Goal: Find specific page/section: Find specific page/section

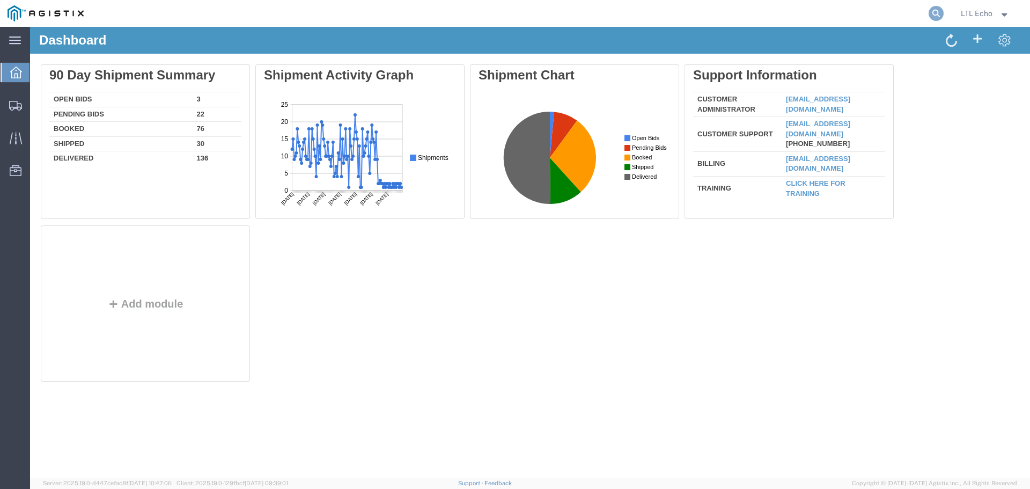
click at [934, 16] on icon at bounding box center [936, 13] width 15 height 15
paste input "56837933"
type input "56837933"
click at [938, 15] on icon at bounding box center [936, 13] width 15 height 15
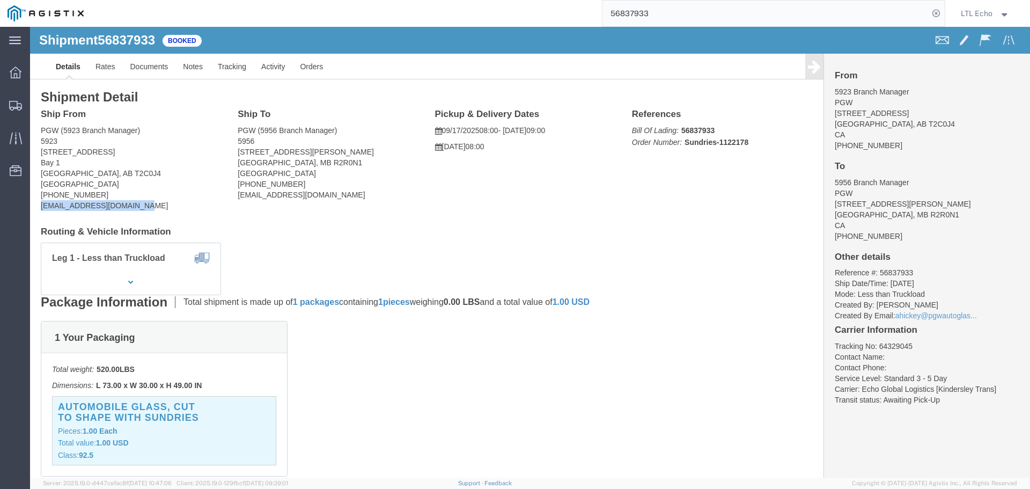
drag, startPoint x: 133, startPoint y: 178, endPoint x: 6, endPoint y: 175, distance: 126.7
click div "Ship From PGW (5923 Branch Manager) [STREET_ADDRESS] [PHONE_NUMBER] [EMAIL_ADDR…"
copy address "[EMAIL_ADDRESS][DOMAIN_NAME]"
